Goal: Navigation & Orientation: Find specific page/section

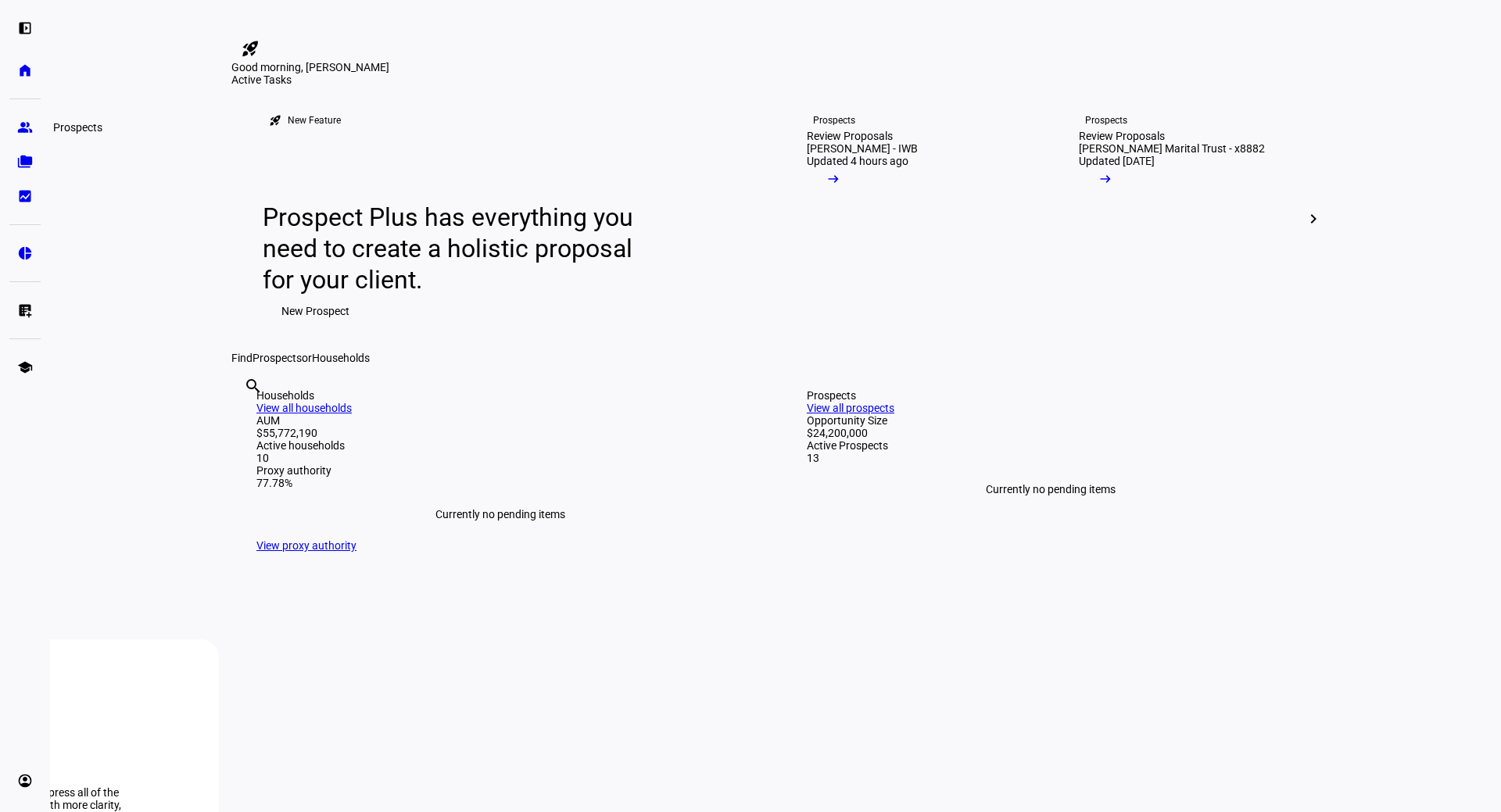
click at [20, 123] on eth-mat-symbol "group" at bounding box center [25, 128] width 16 height 16
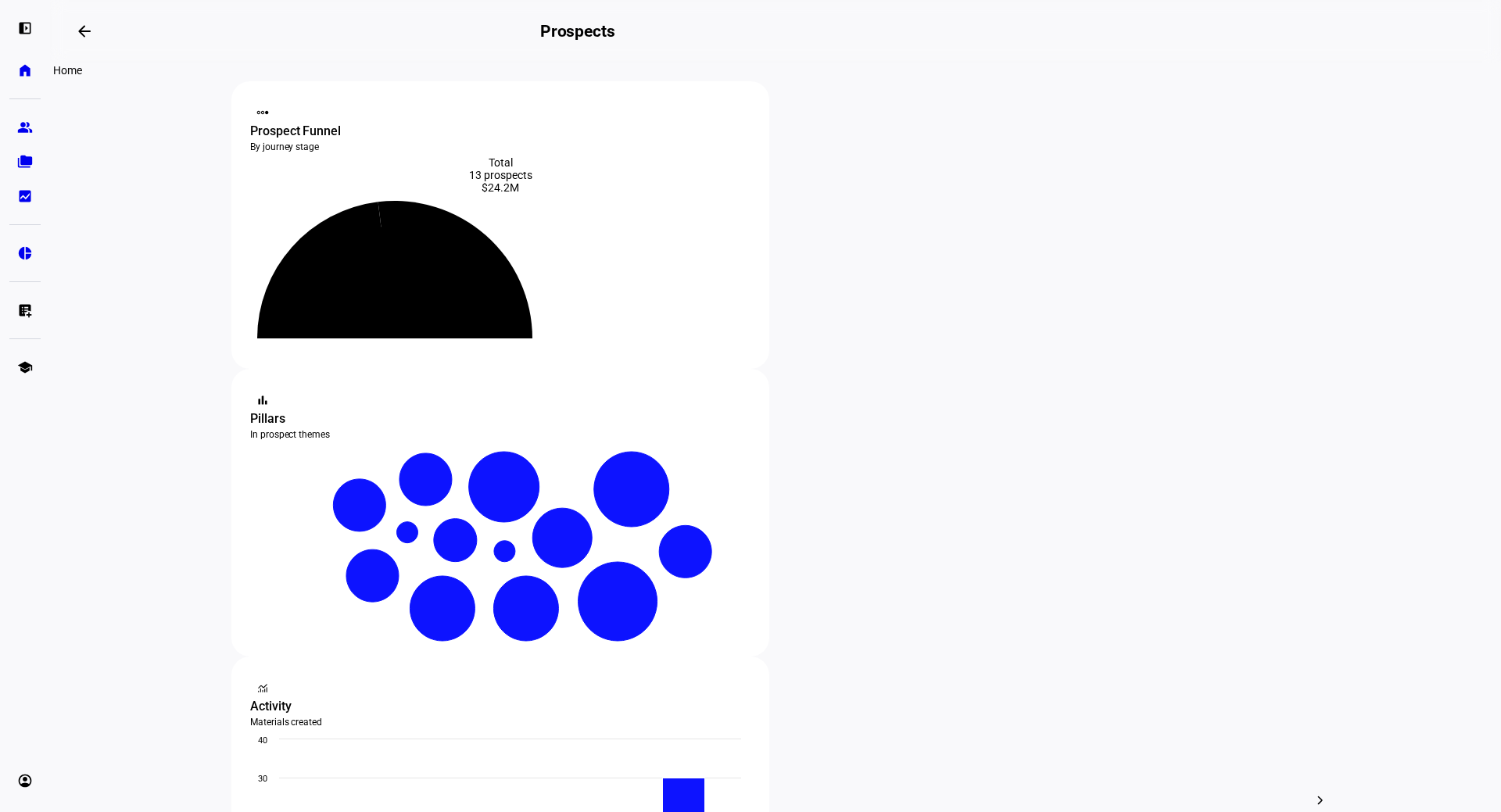
click at [32, 69] on eth-mat-symbol "home" at bounding box center [25, 70] width 16 height 16
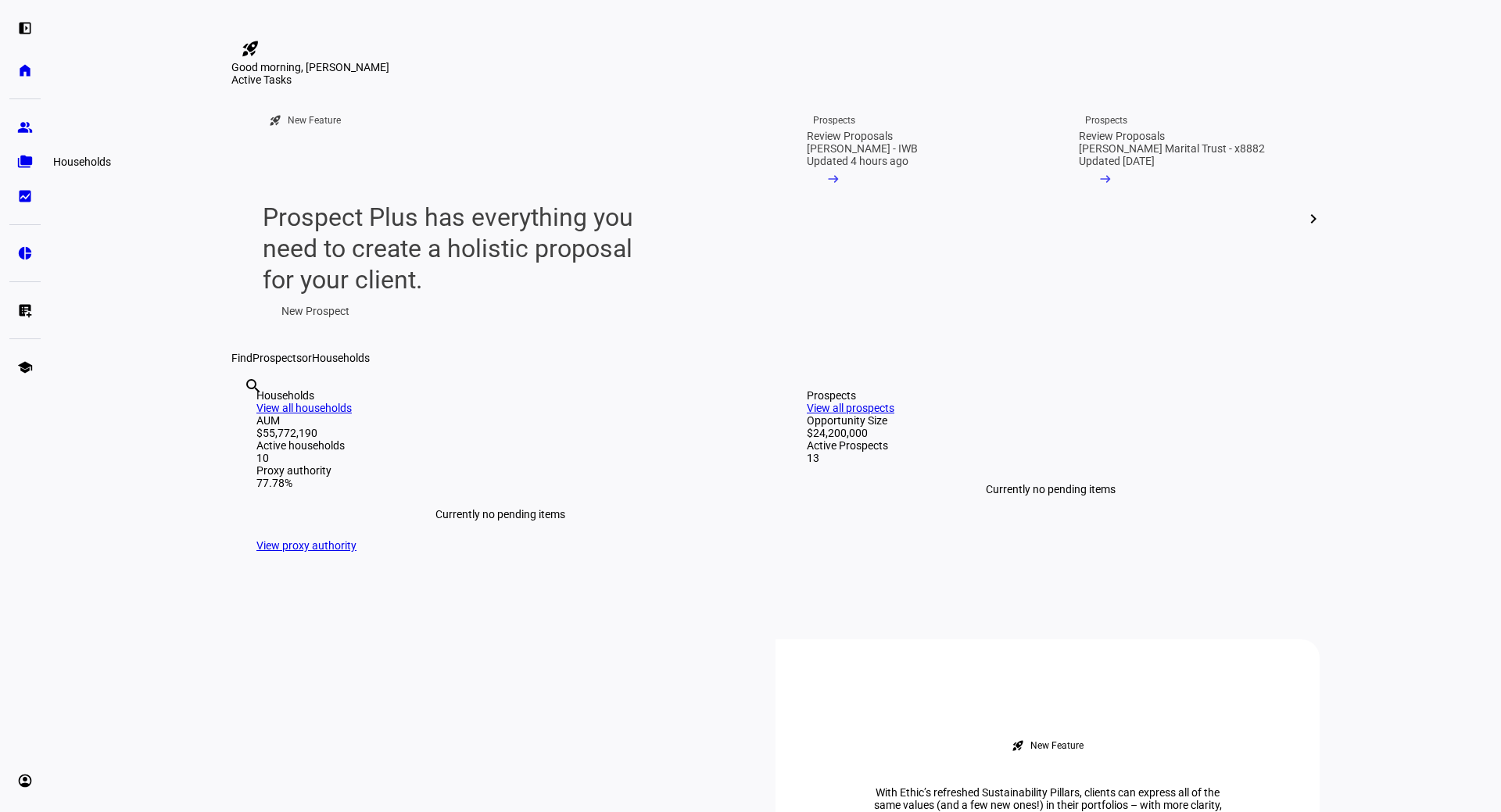
click at [21, 167] on eth-mat-symbol "folder_copy" at bounding box center [25, 162] width 16 height 16
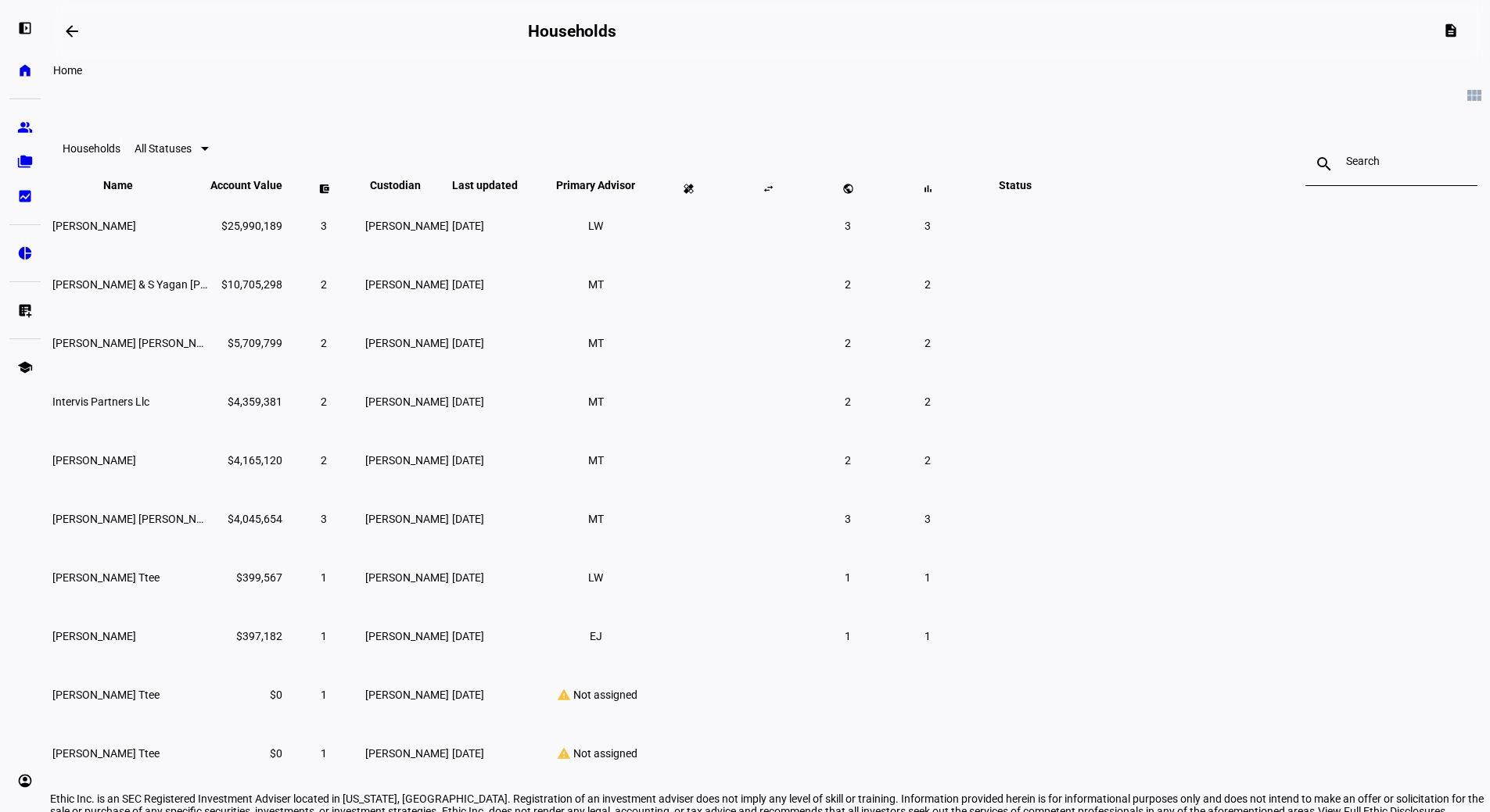
click at [20, 72] on eth-mat-symbol "home" at bounding box center [25, 70] width 16 height 16
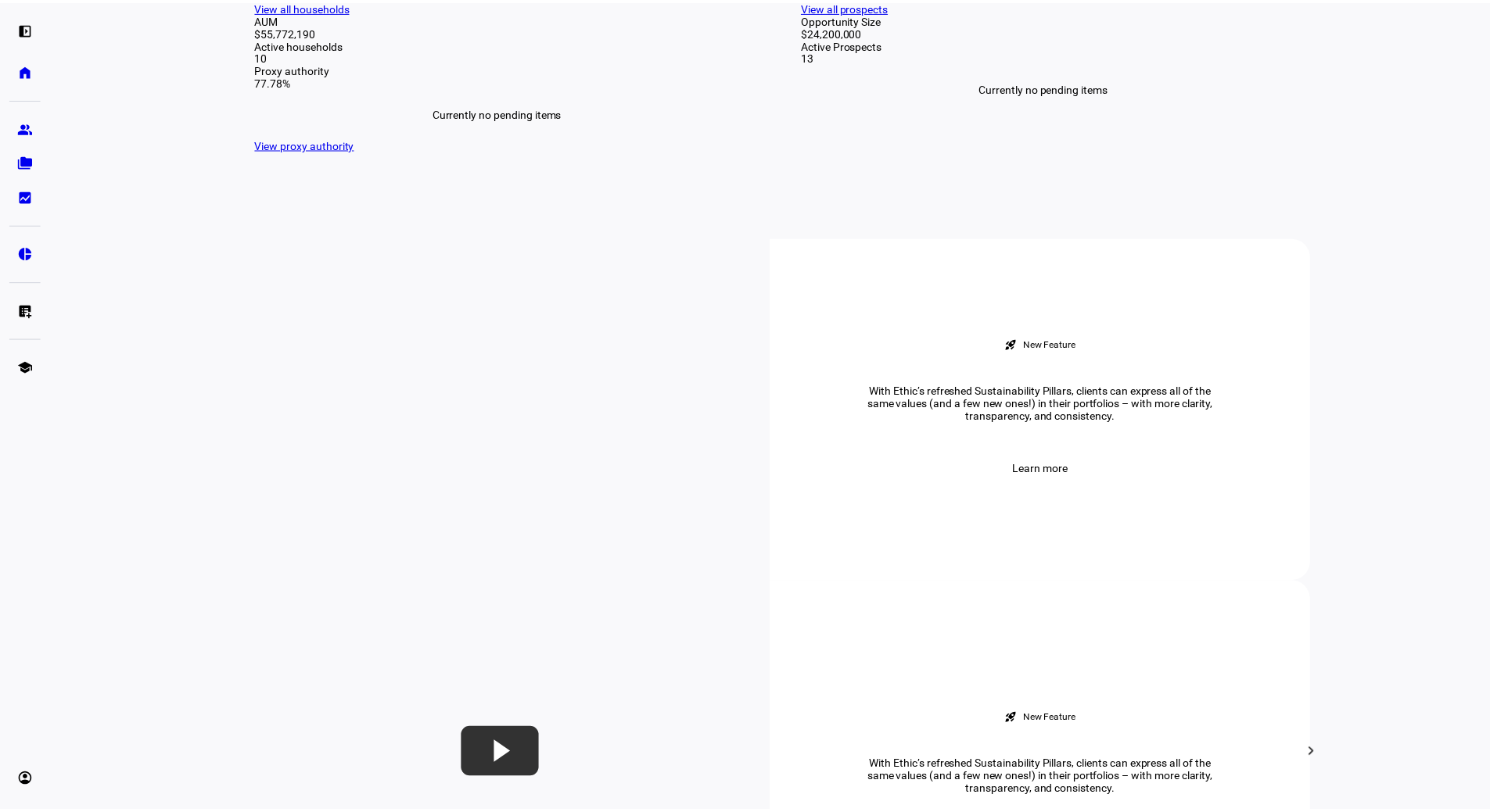
scroll to position [403, 0]
click at [352, 12] on link "View all households" at bounding box center [304, 5] width 96 height 12
